Goal: Check status

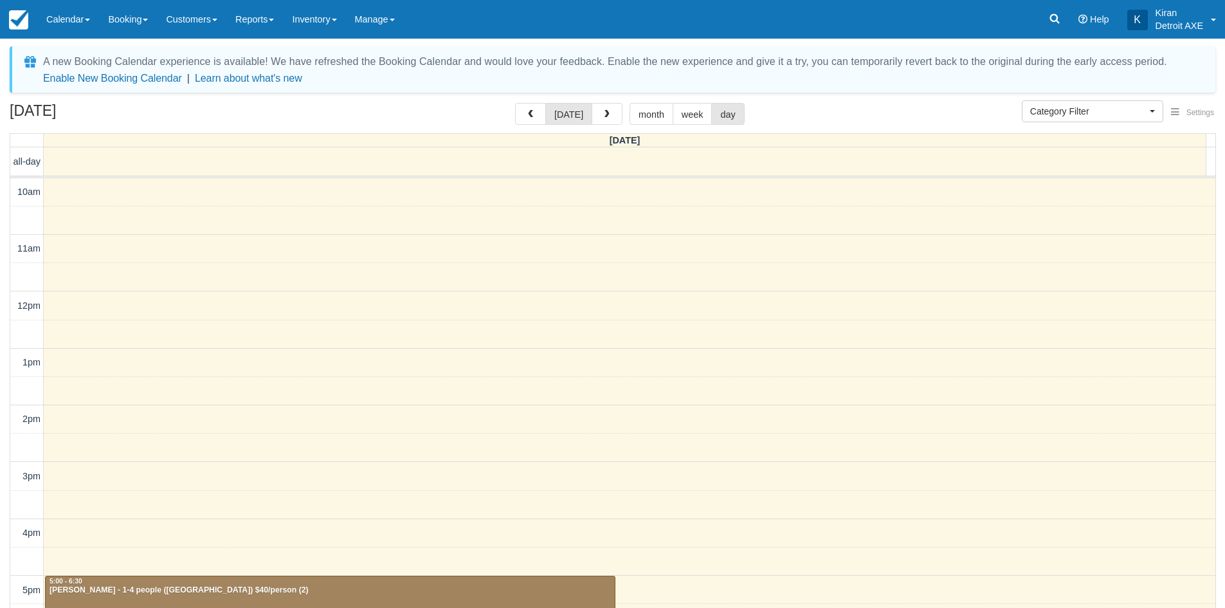
select select
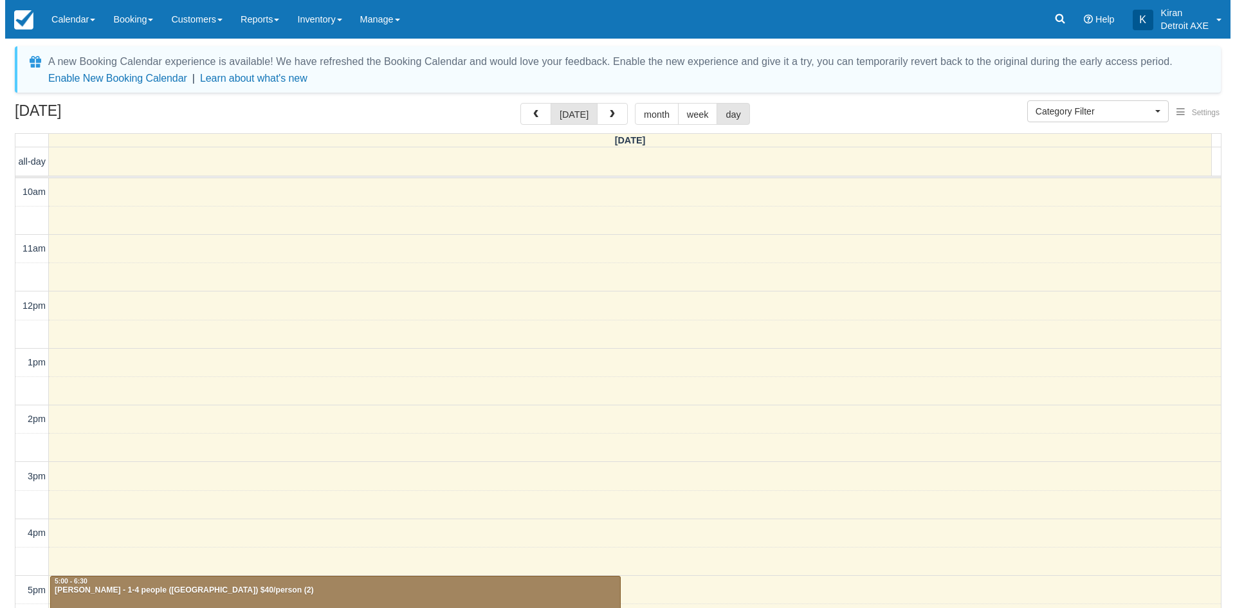
scroll to position [285, 0]
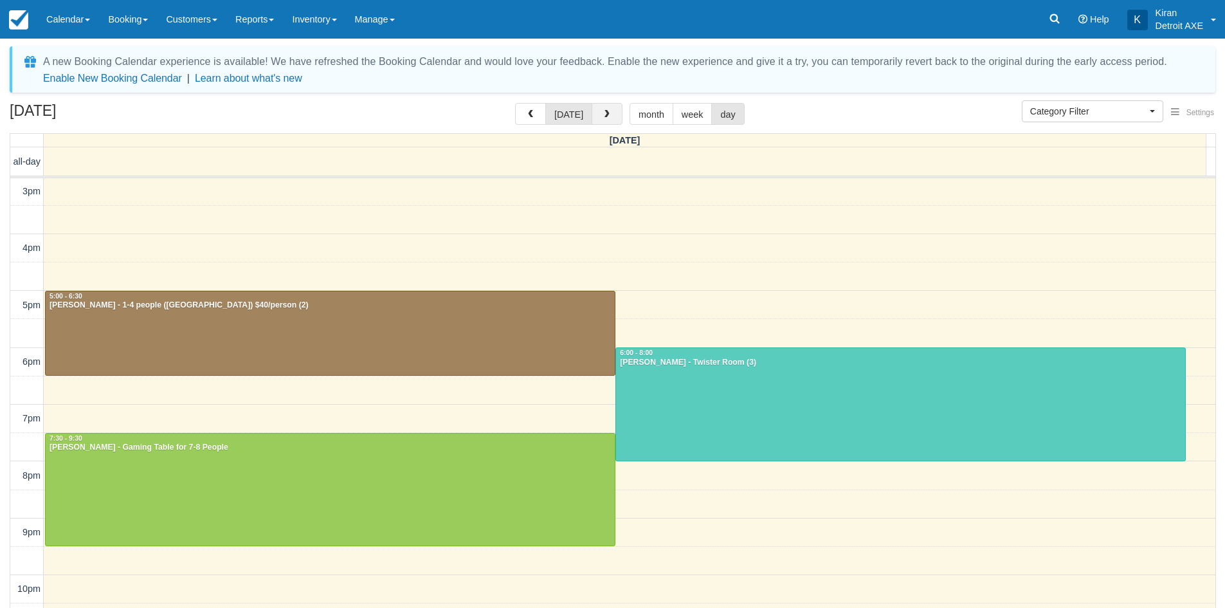
click at [603, 112] on span "button" at bounding box center [607, 114] width 9 height 9
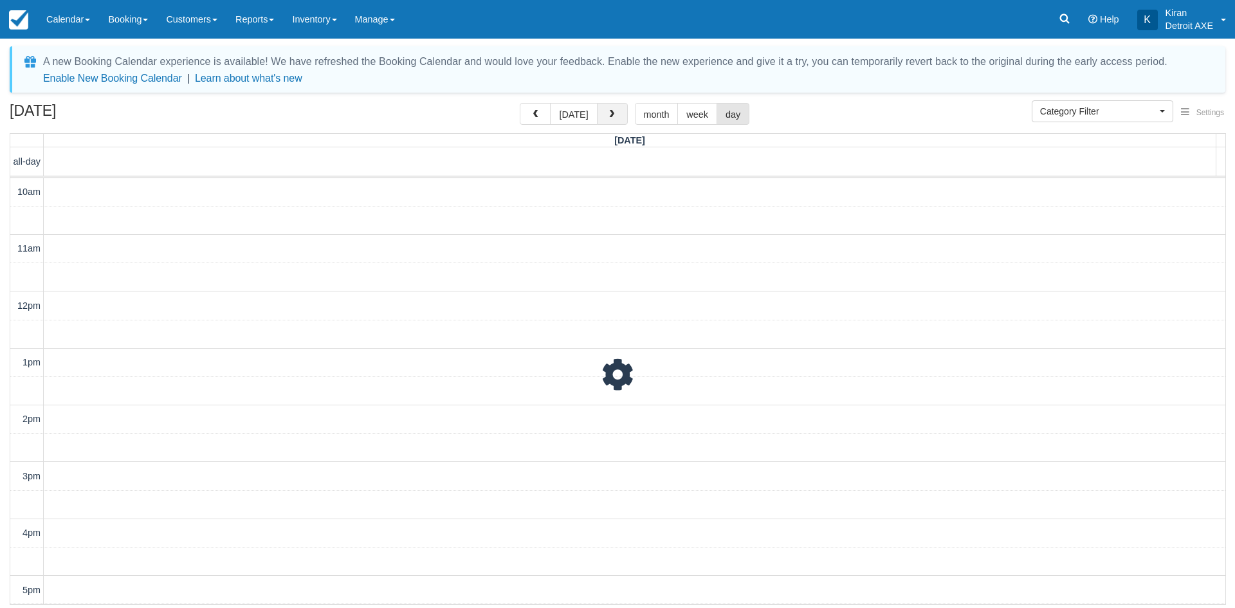
scroll to position [285, 0]
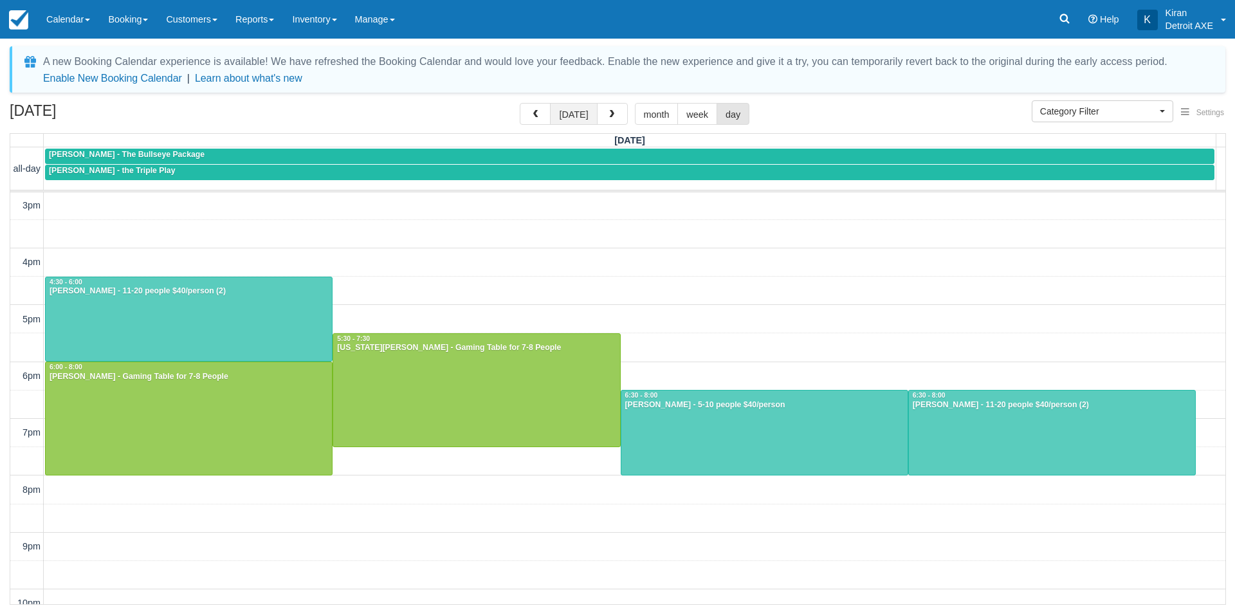
click at [584, 106] on button "[DATE]" at bounding box center [573, 114] width 47 height 22
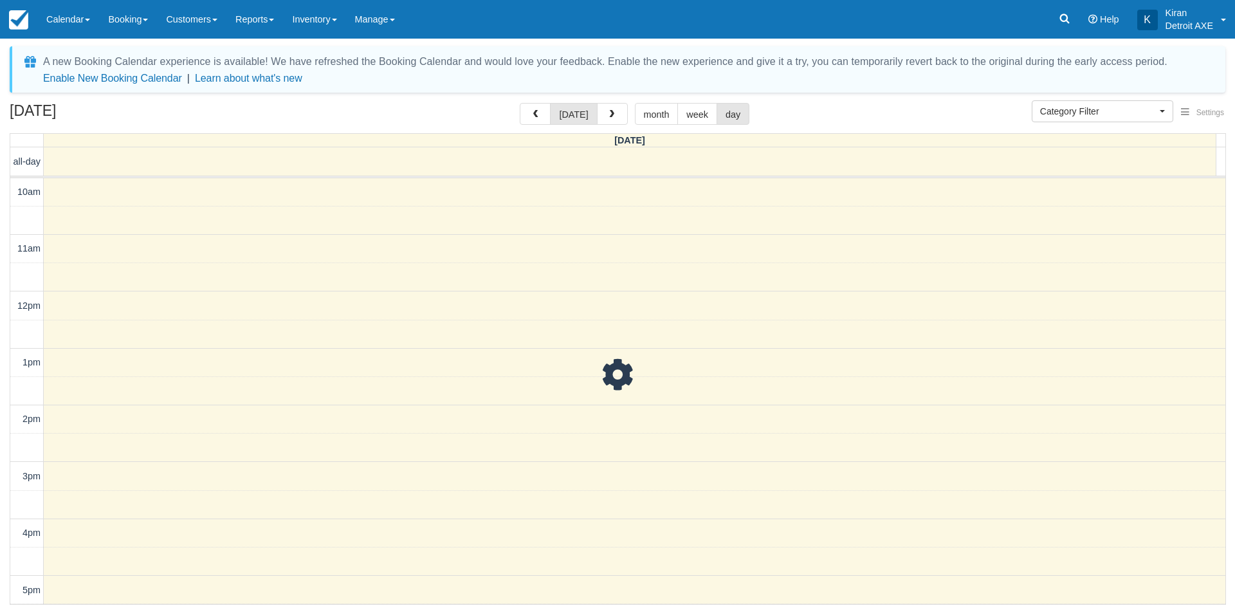
scroll to position [285, 0]
